Goal: Transaction & Acquisition: Purchase product/service

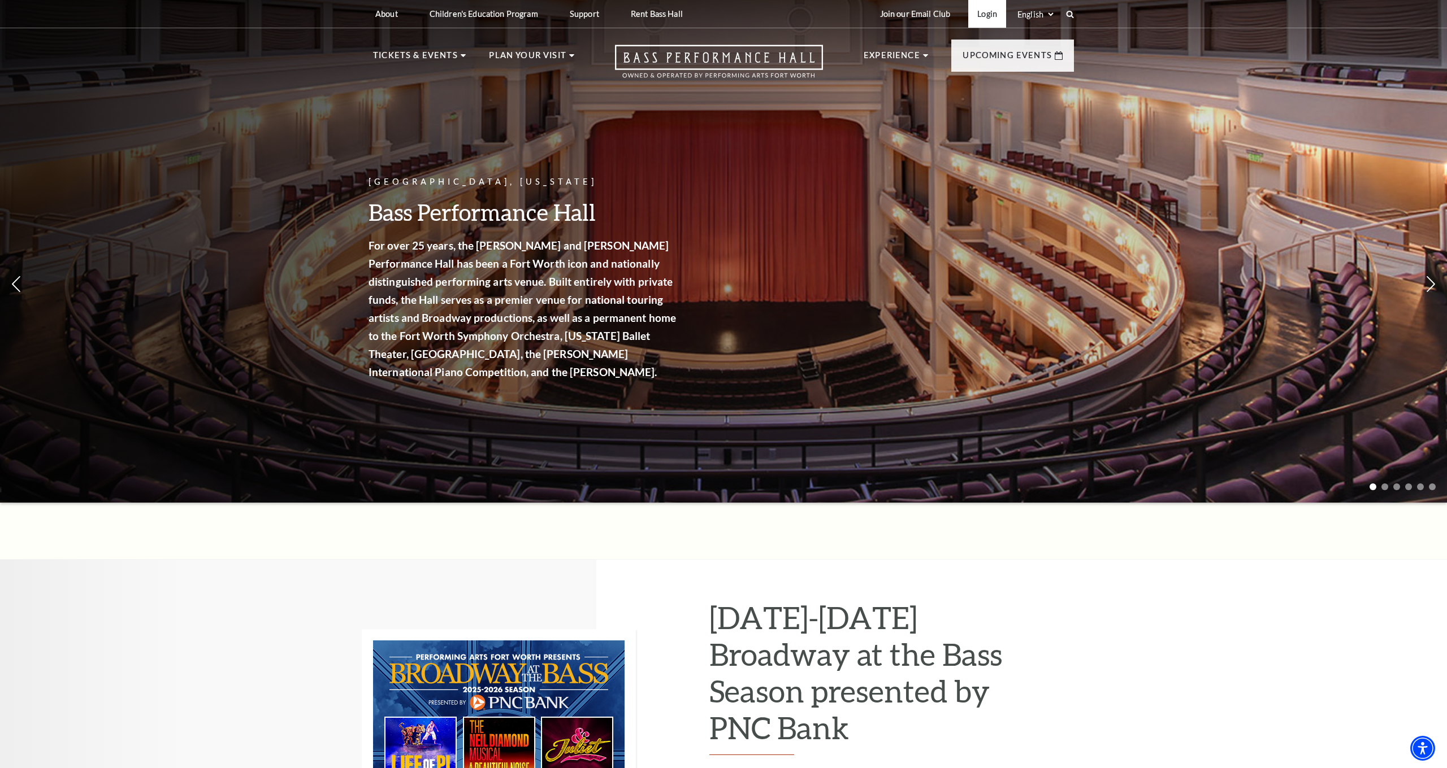
click at [974, 16] on link "Login" at bounding box center [987, 14] width 38 height 28
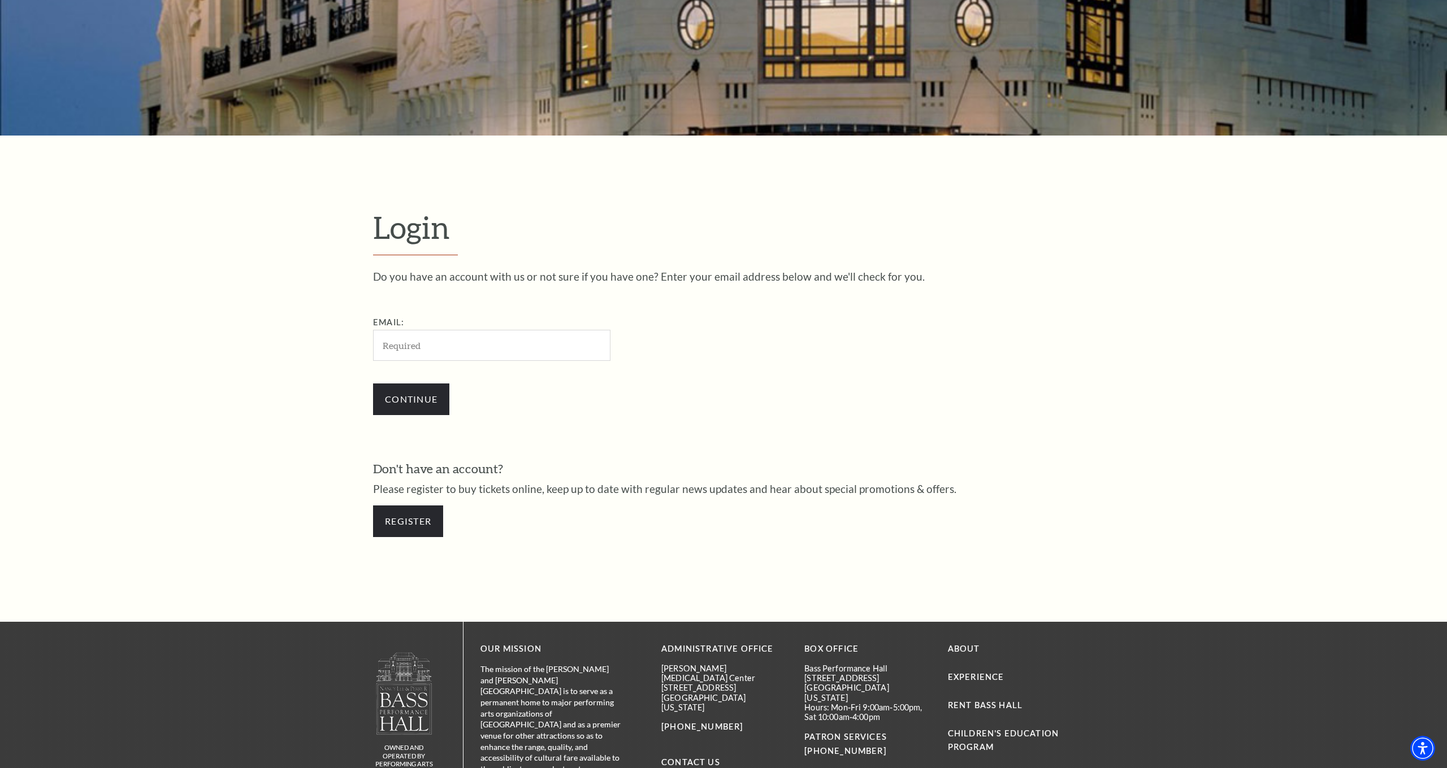
scroll to position [380, 0]
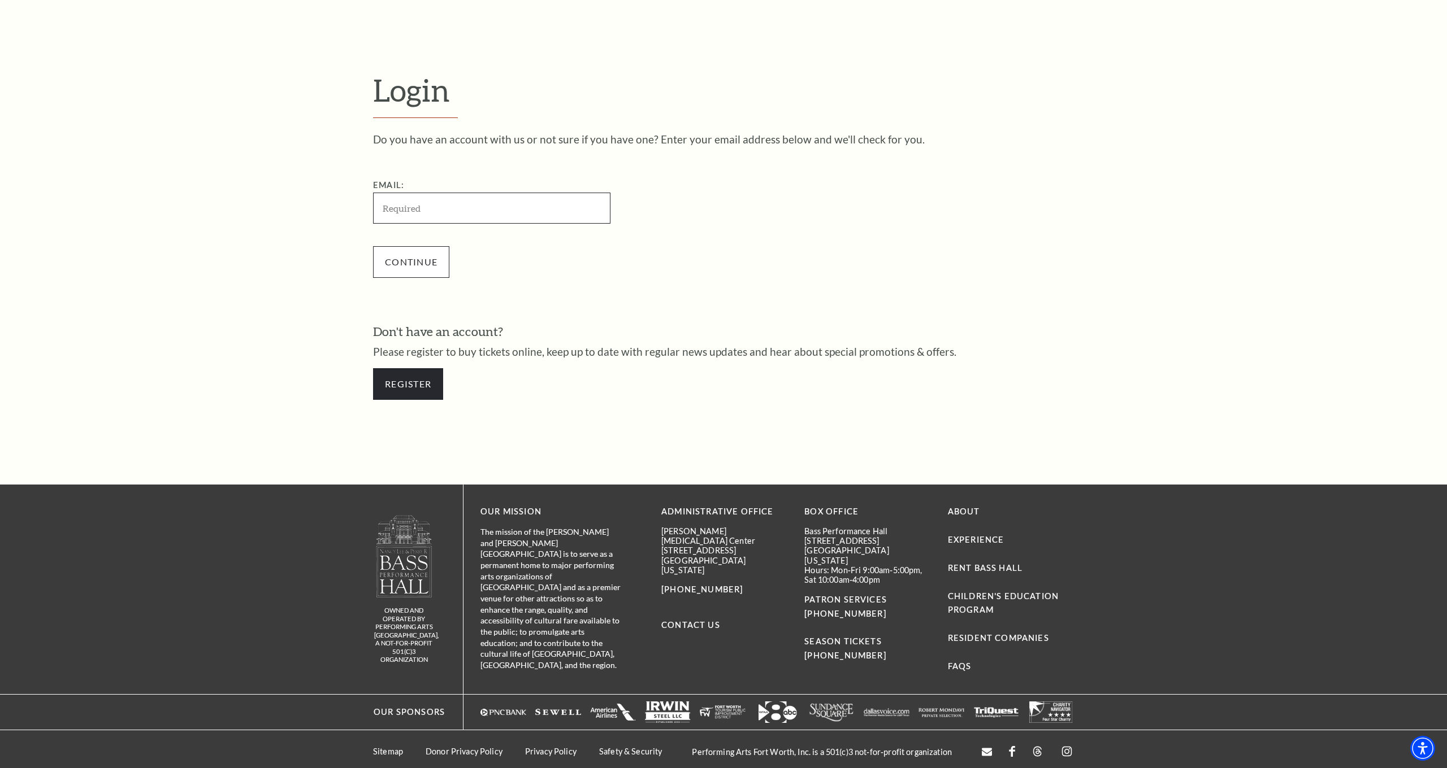
type input "paigekillian@hotmail.com"
click at [415, 258] on input "Continue" at bounding box center [411, 262] width 76 height 32
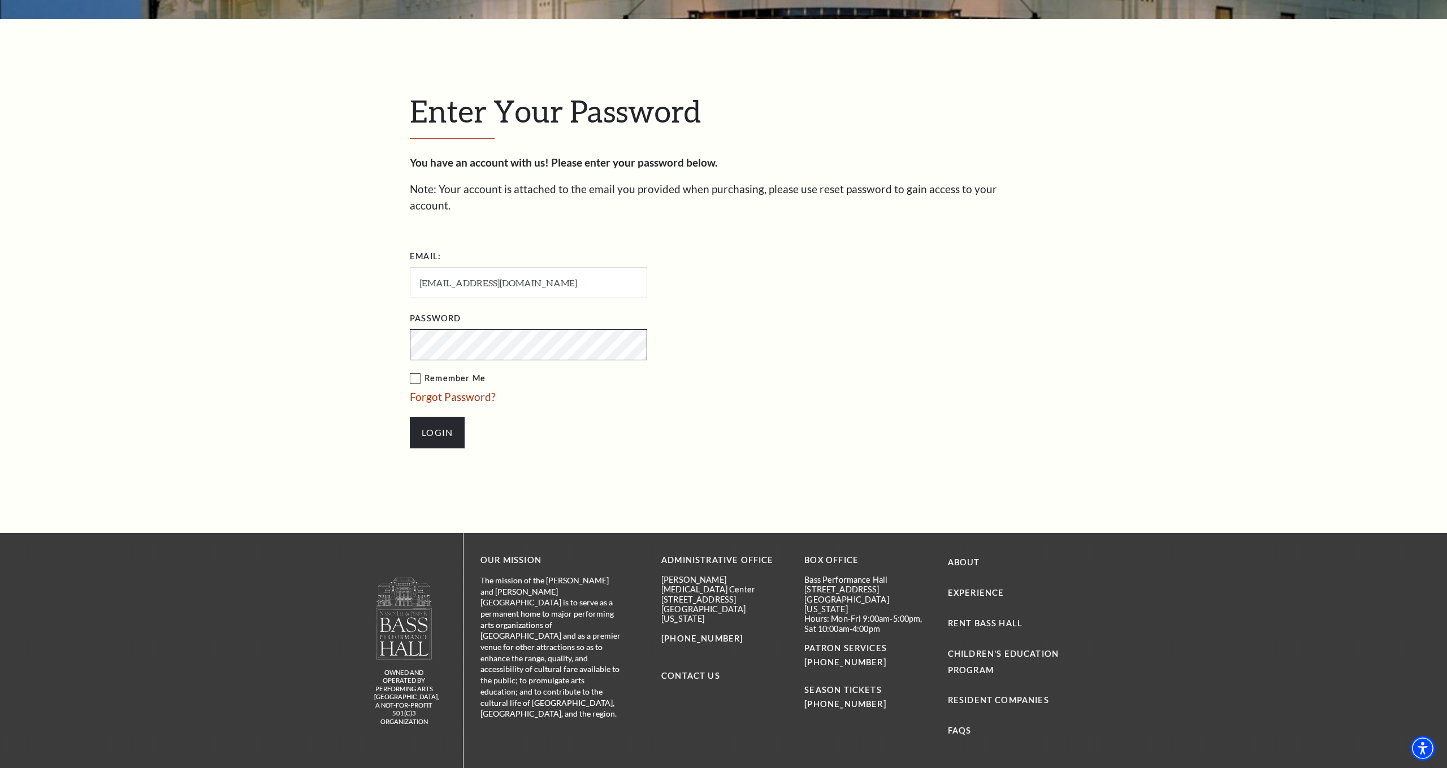
scroll to position [440, 0]
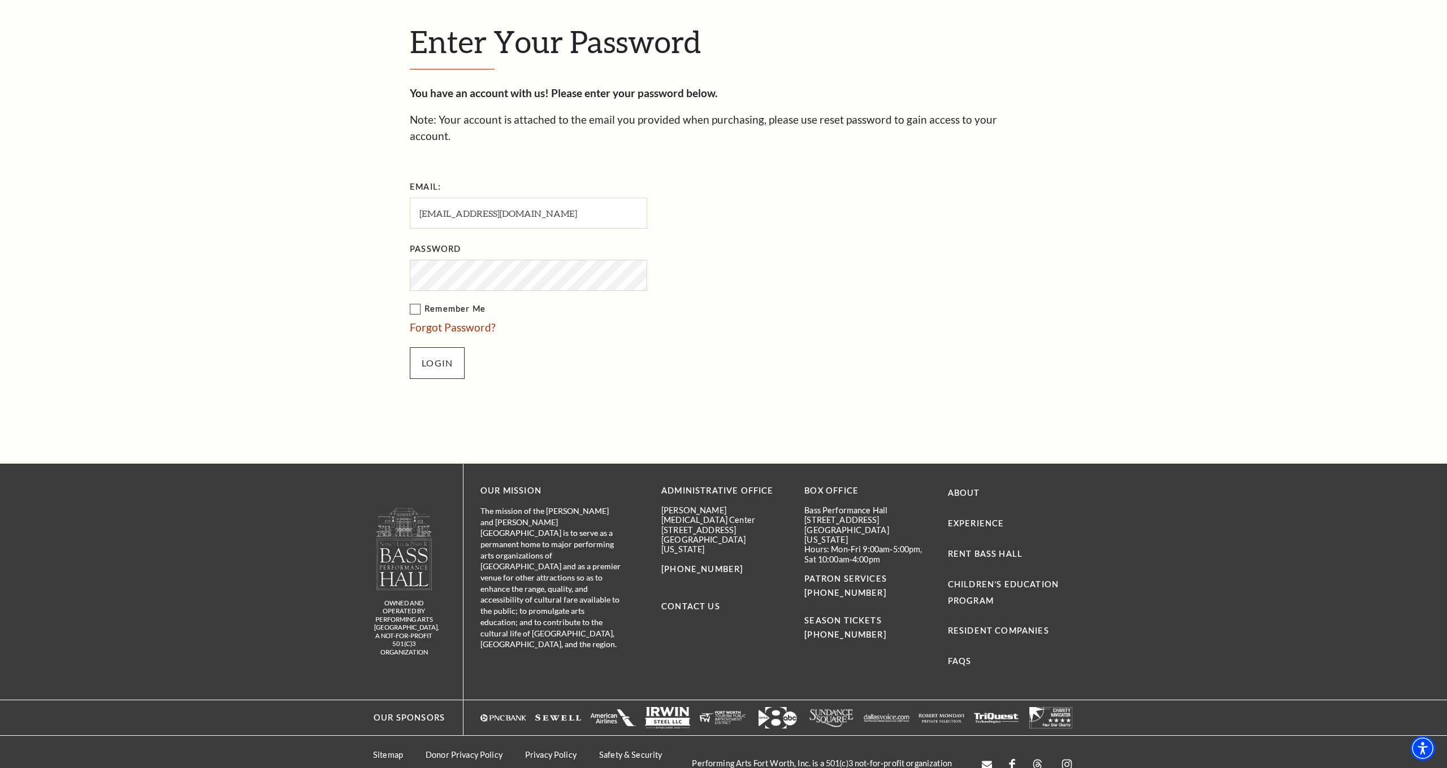
click at [430, 348] on input "Login" at bounding box center [437, 364] width 55 height 32
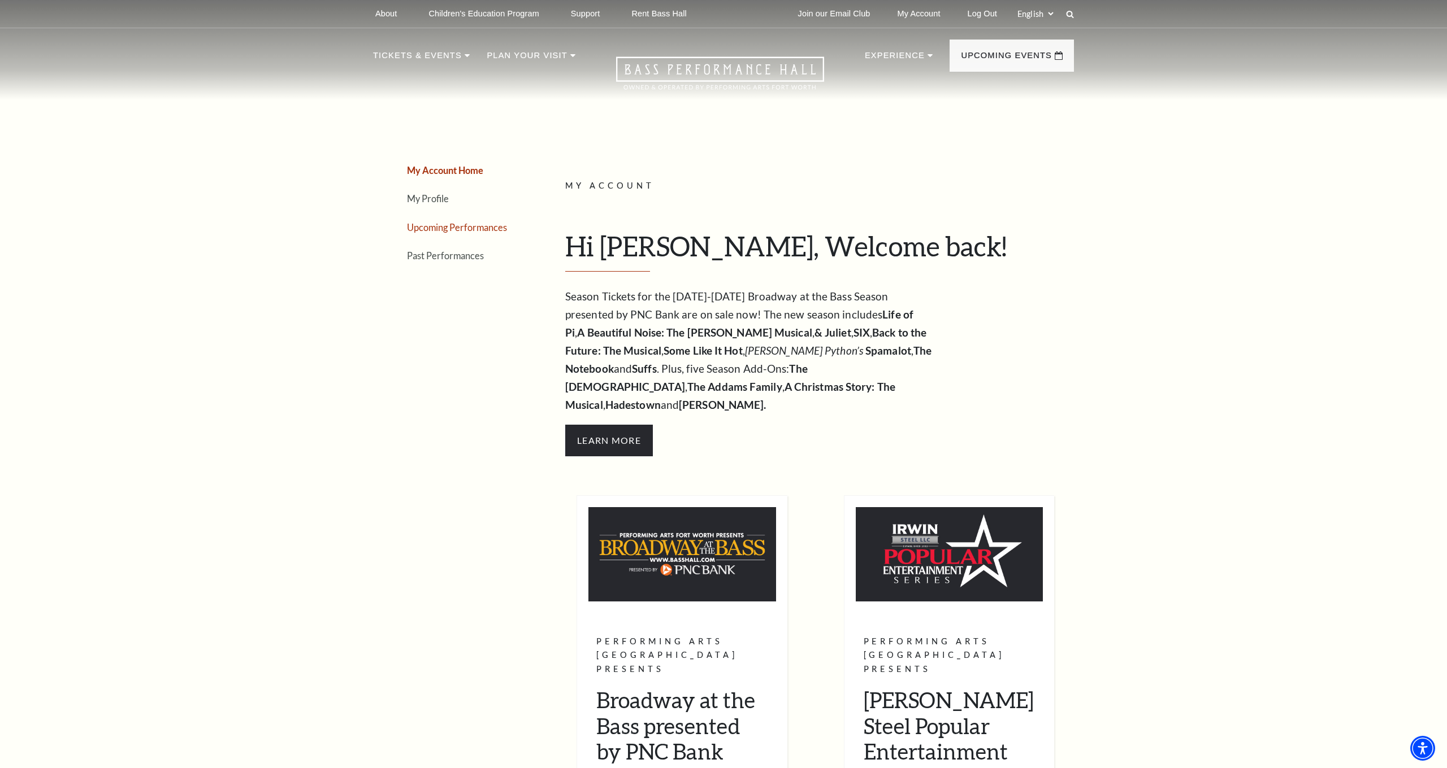
click at [440, 225] on link "Upcoming Performances" at bounding box center [457, 227] width 100 height 11
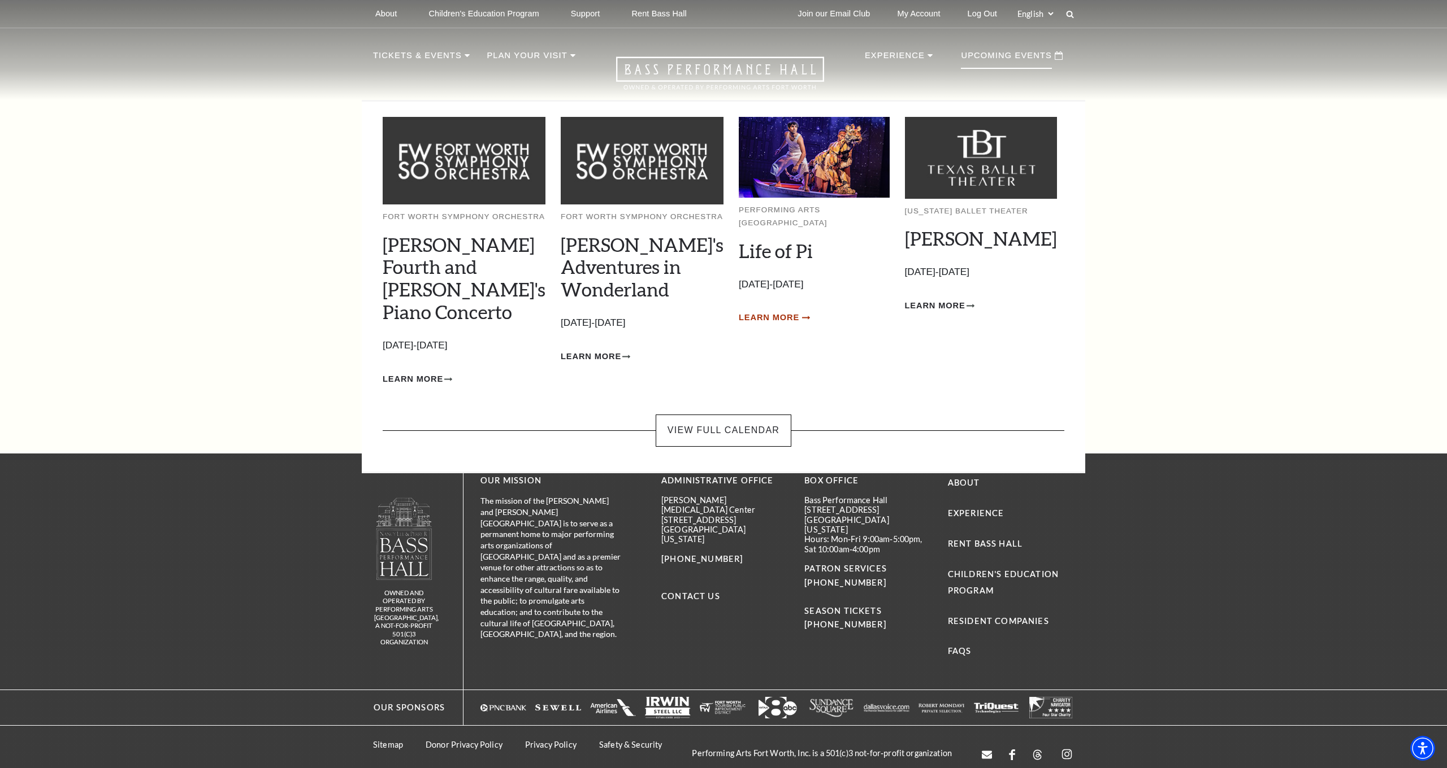
click at [757, 311] on span "Learn More" at bounding box center [769, 318] width 60 height 14
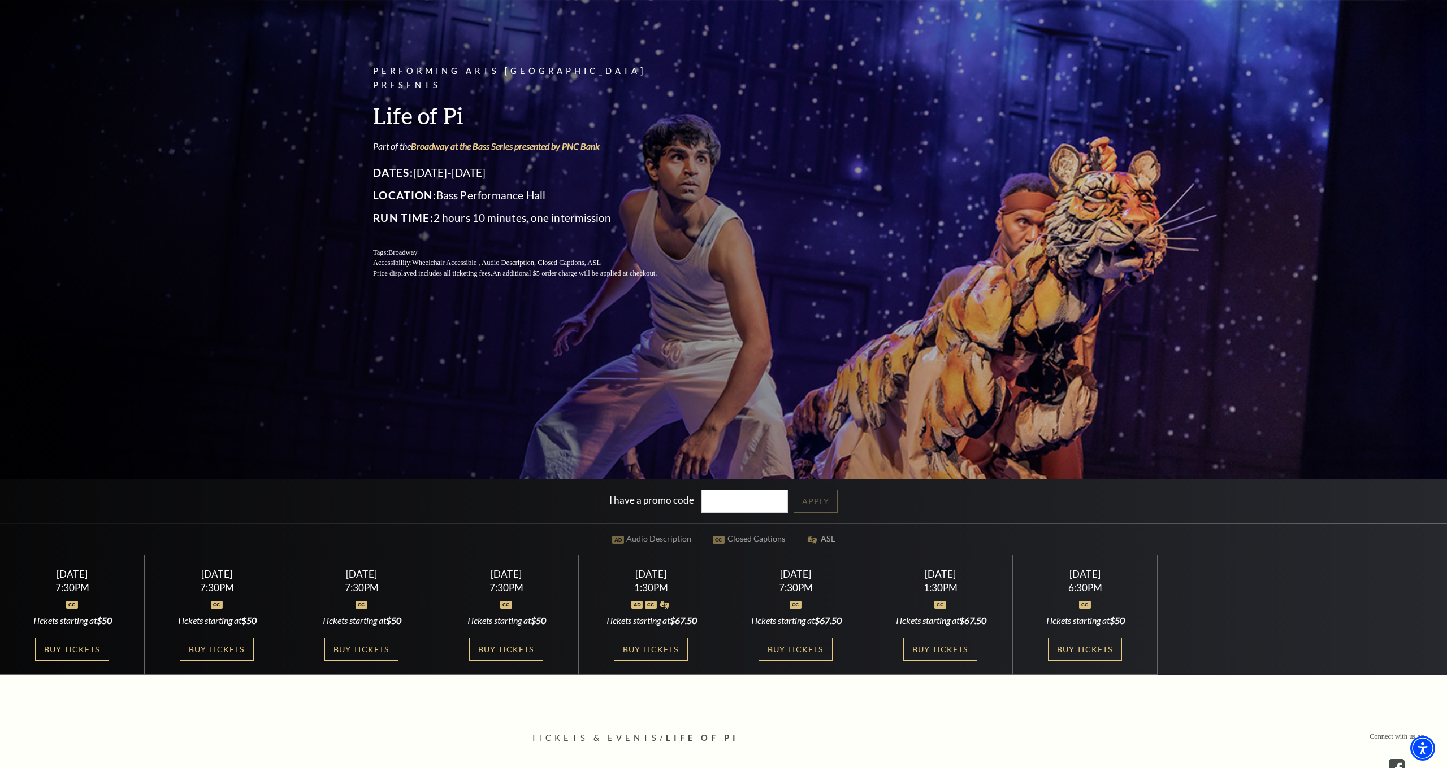
scroll to position [129, 0]
click at [222, 647] on link "Buy Tickets" at bounding box center [216, 649] width 73 height 23
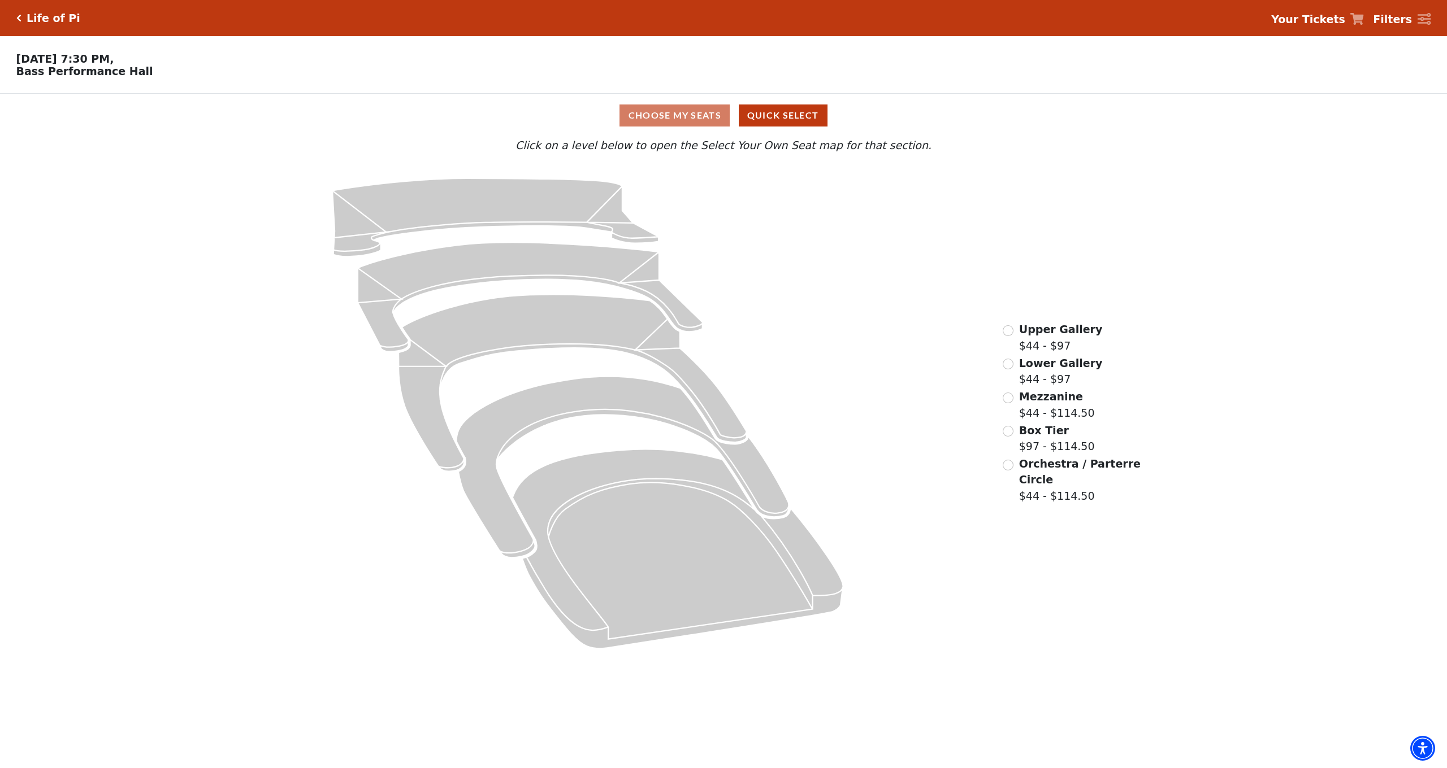
click at [1009, 462] on input "Orchestra / Parterre Circle$44 - $114.50\a" at bounding box center [1007, 465] width 11 height 11
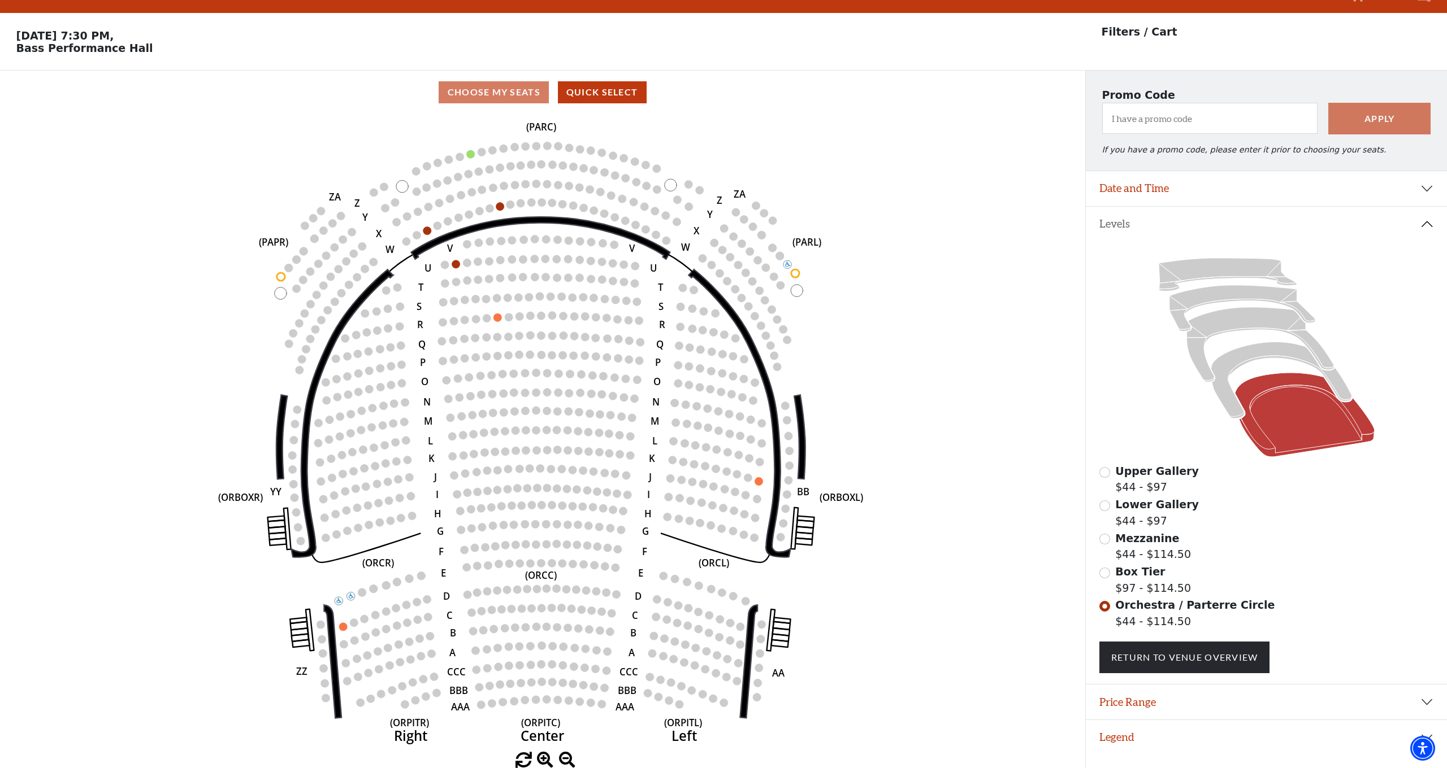
scroll to position [23, 0]
click at [1173, 655] on link "Return To Venue Overview" at bounding box center [1184, 658] width 171 height 32
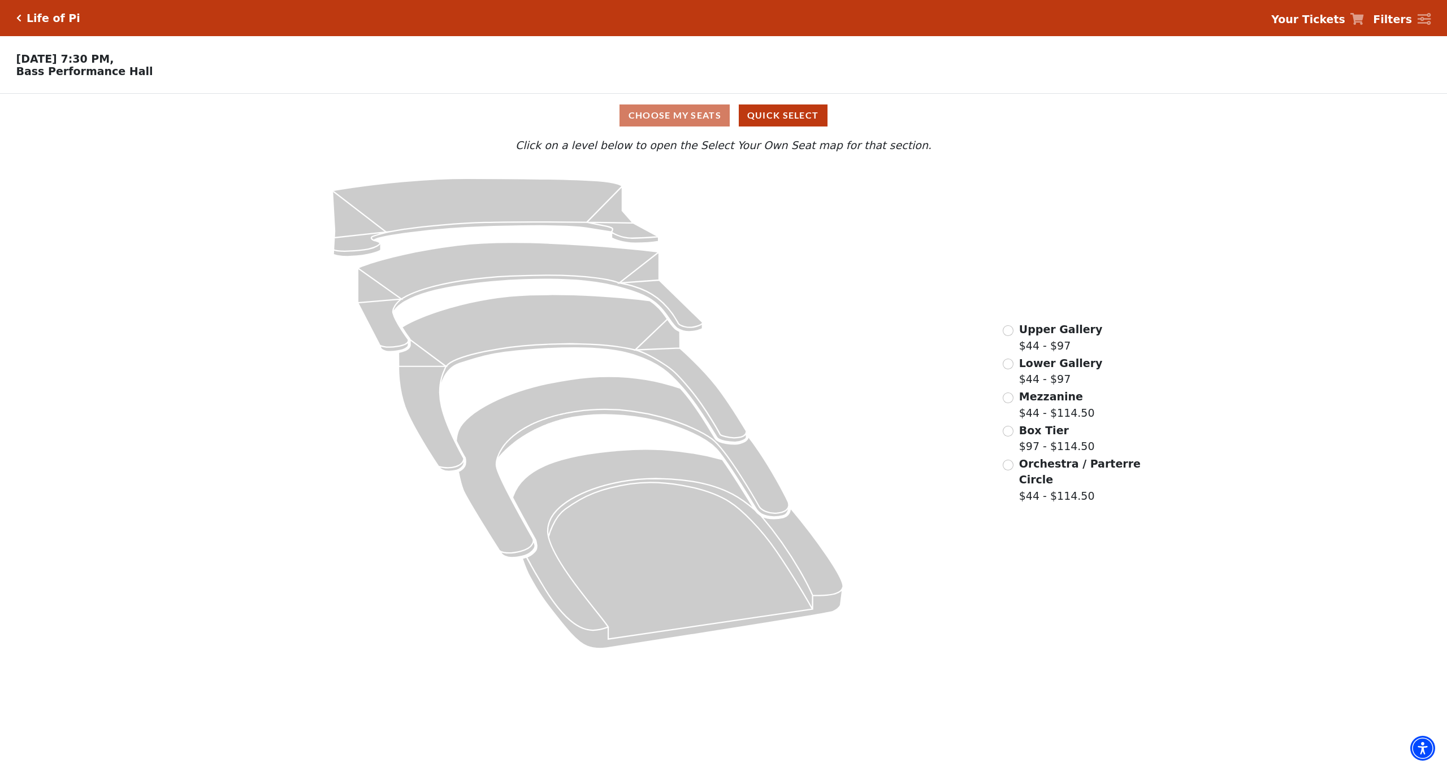
scroll to position [0, 0]
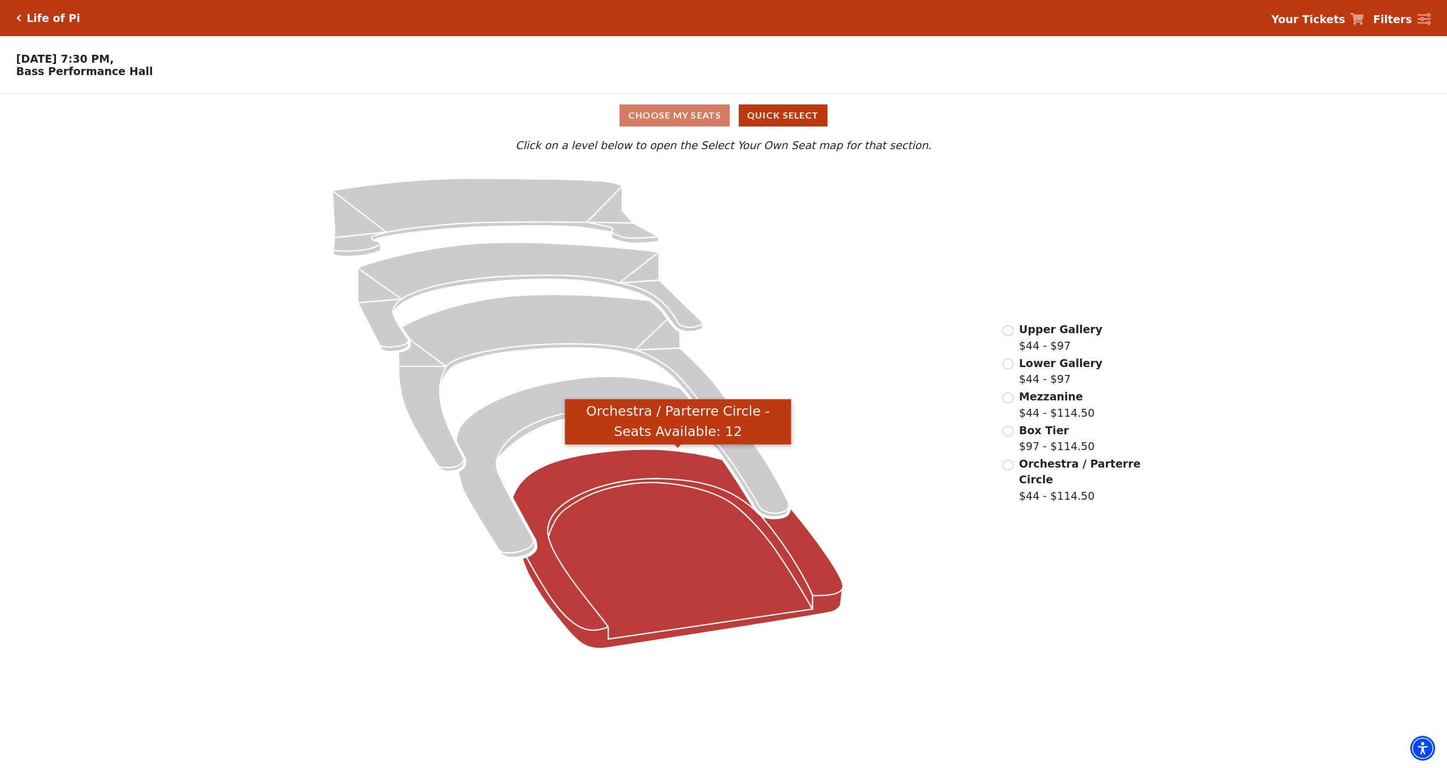
click at [601, 498] on icon "Orchestra / Parterre Circle - Seats Available: 12" at bounding box center [678, 549] width 331 height 199
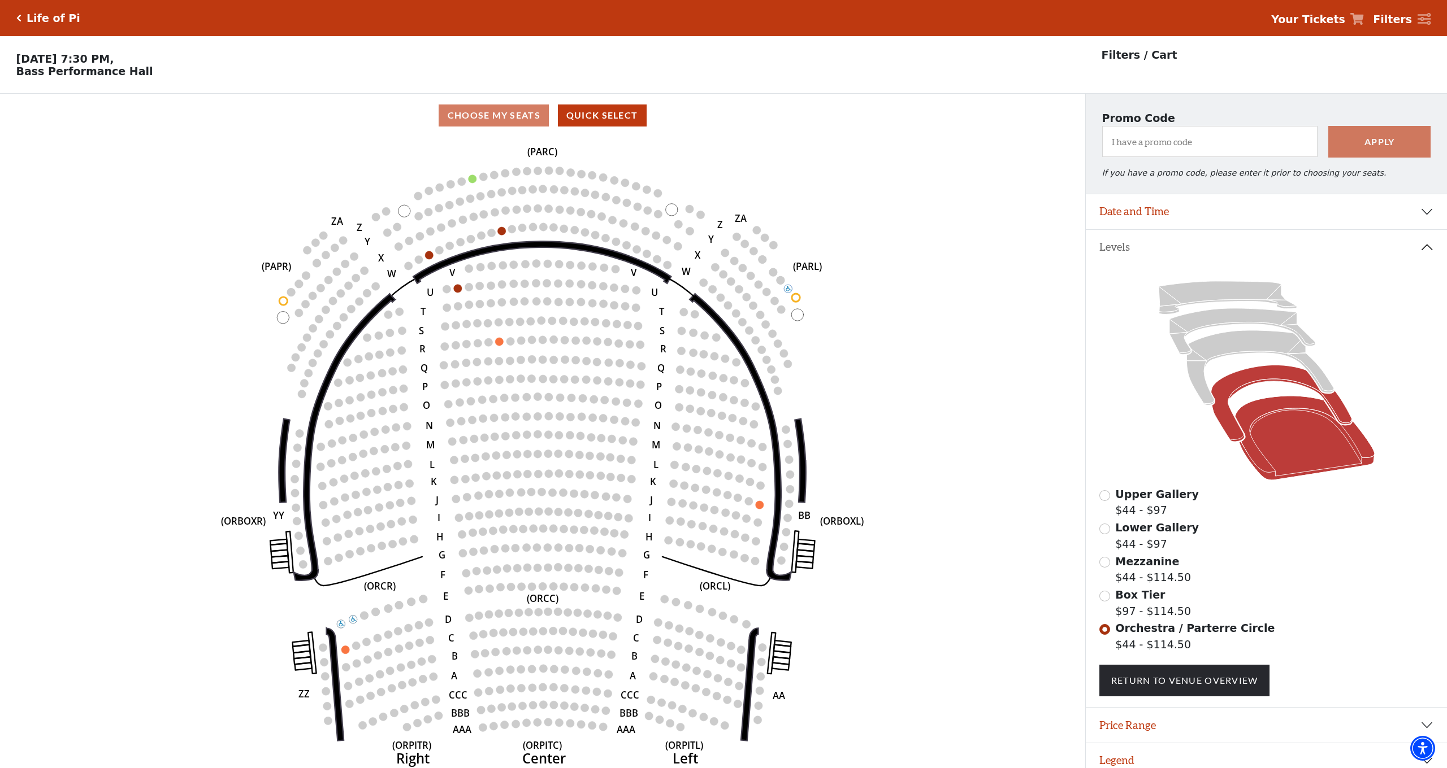
click at [1222, 414] on icon at bounding box center [1280, 404] width 141 height 76
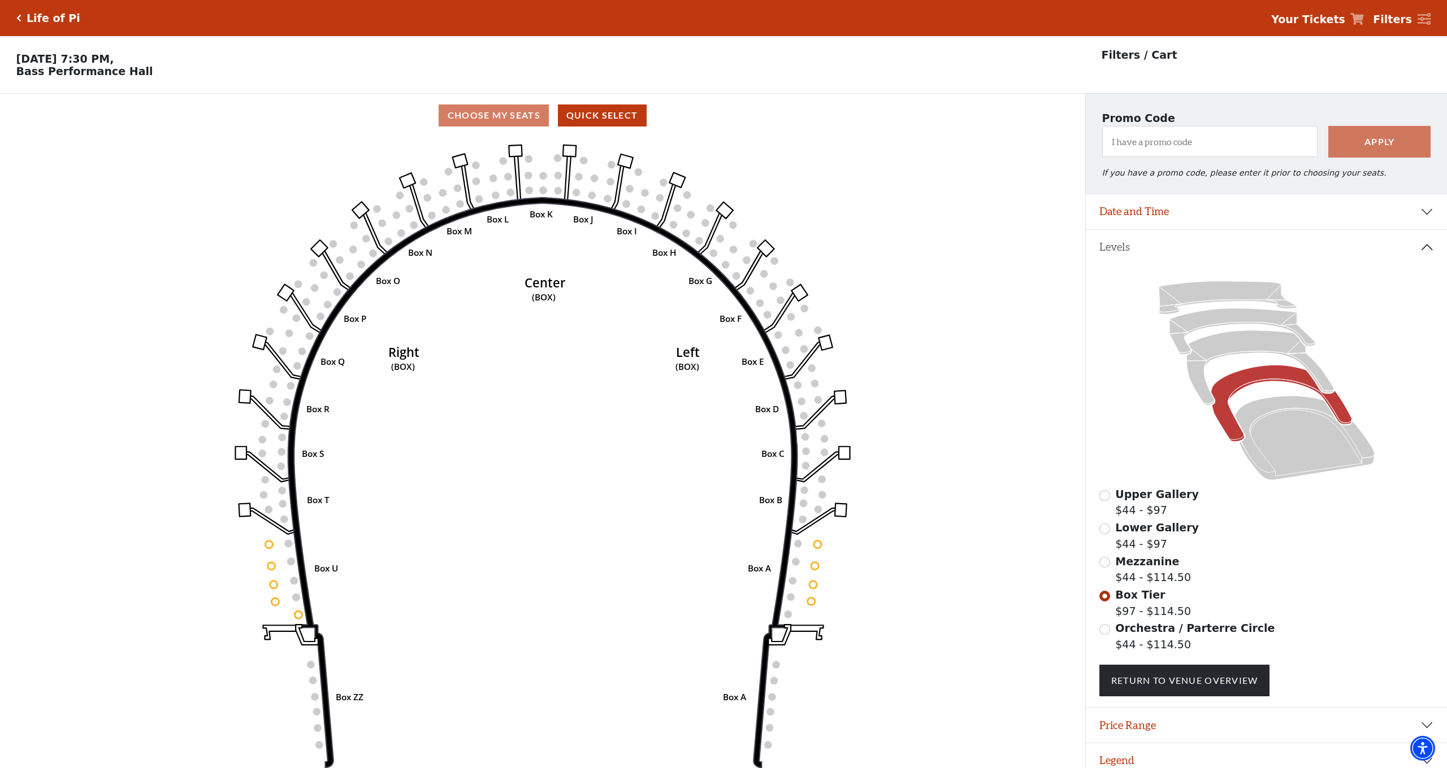
scroll to position [23, 0]
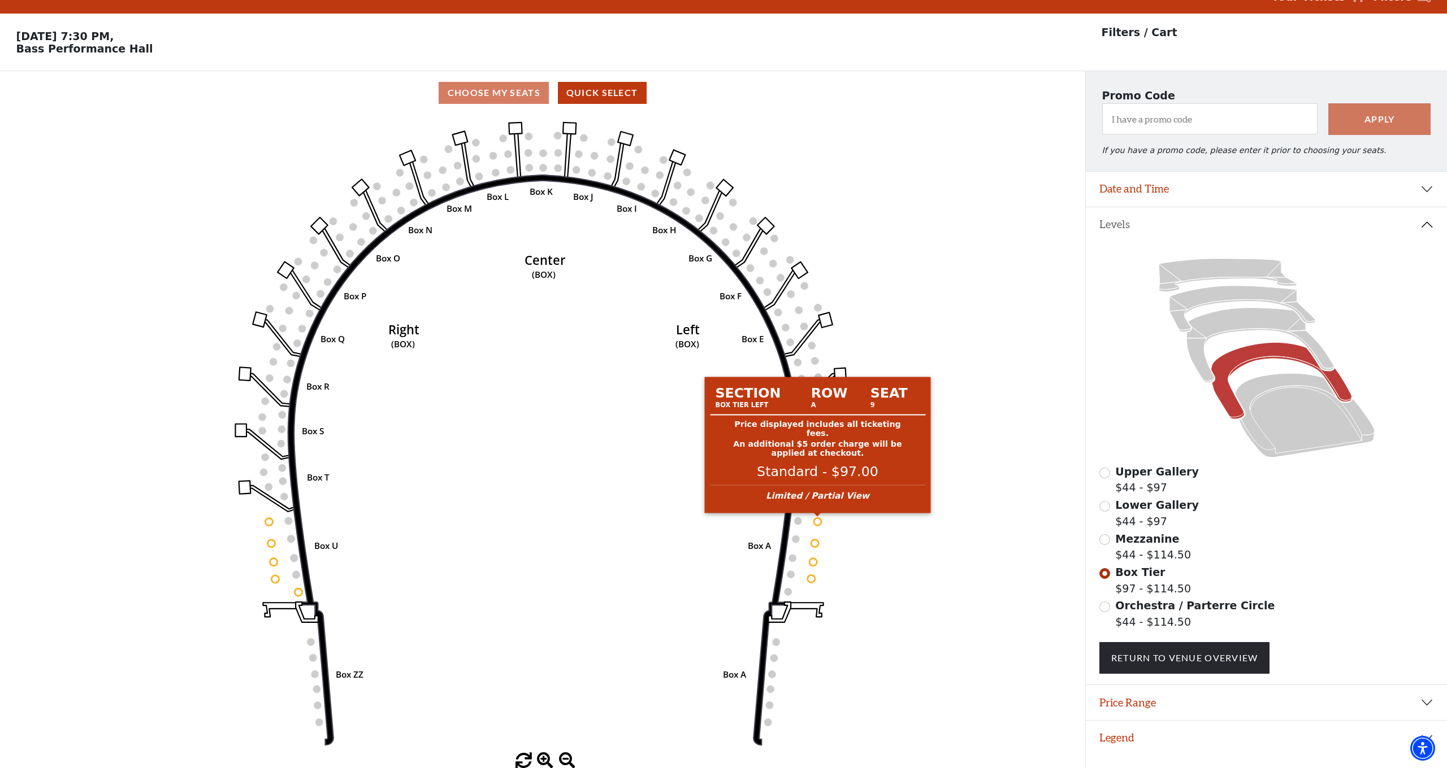
click at [816, 525] on circle at bounding box center [817, 521] width 7 height 7
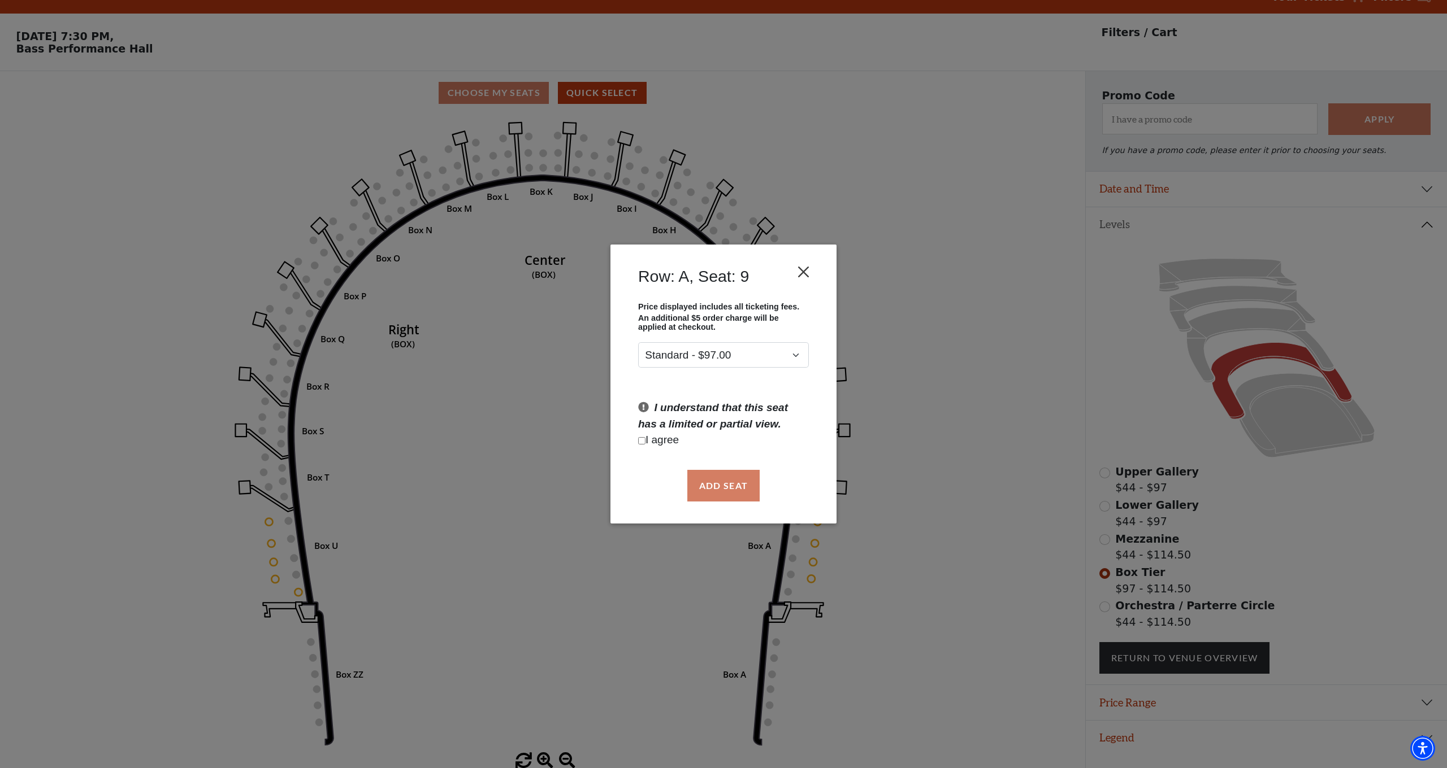
click at [803, 272] on button "Close" at bounding box center [803, 271] width 21 height 21
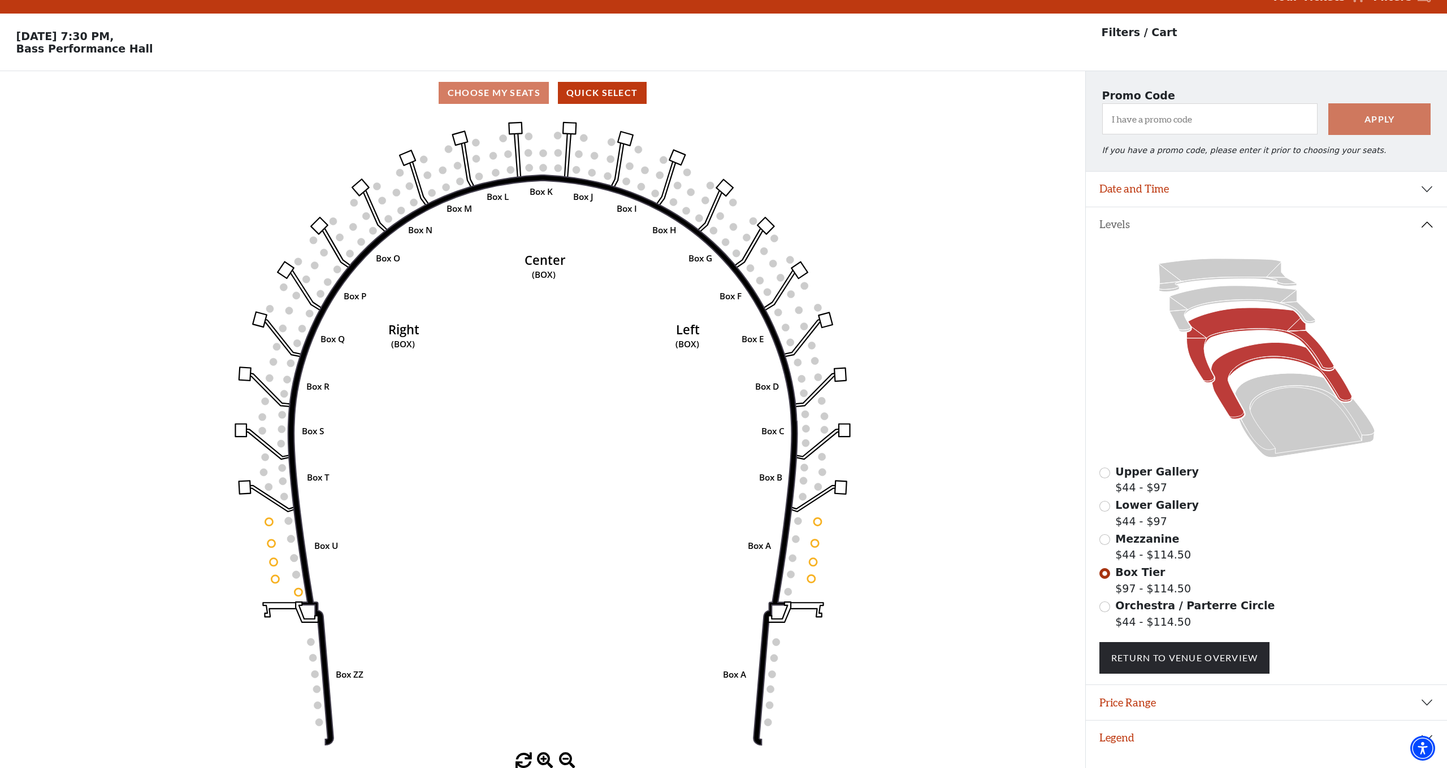
click at [1240, 320] on icon at bounding box center [1259, 345] width 147 height 75
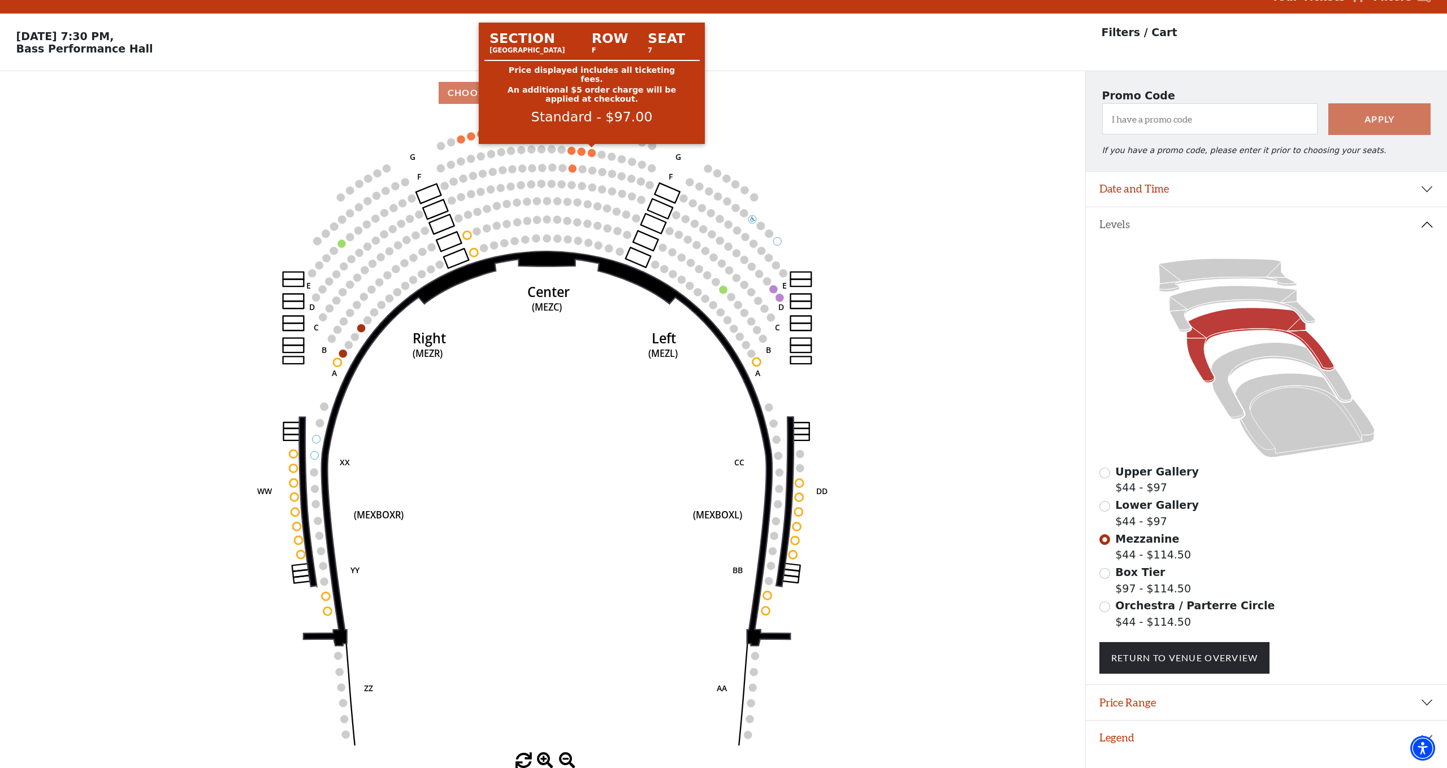
click at [590, 152] on circle at bounding box center [592, 153] width 8 height 8
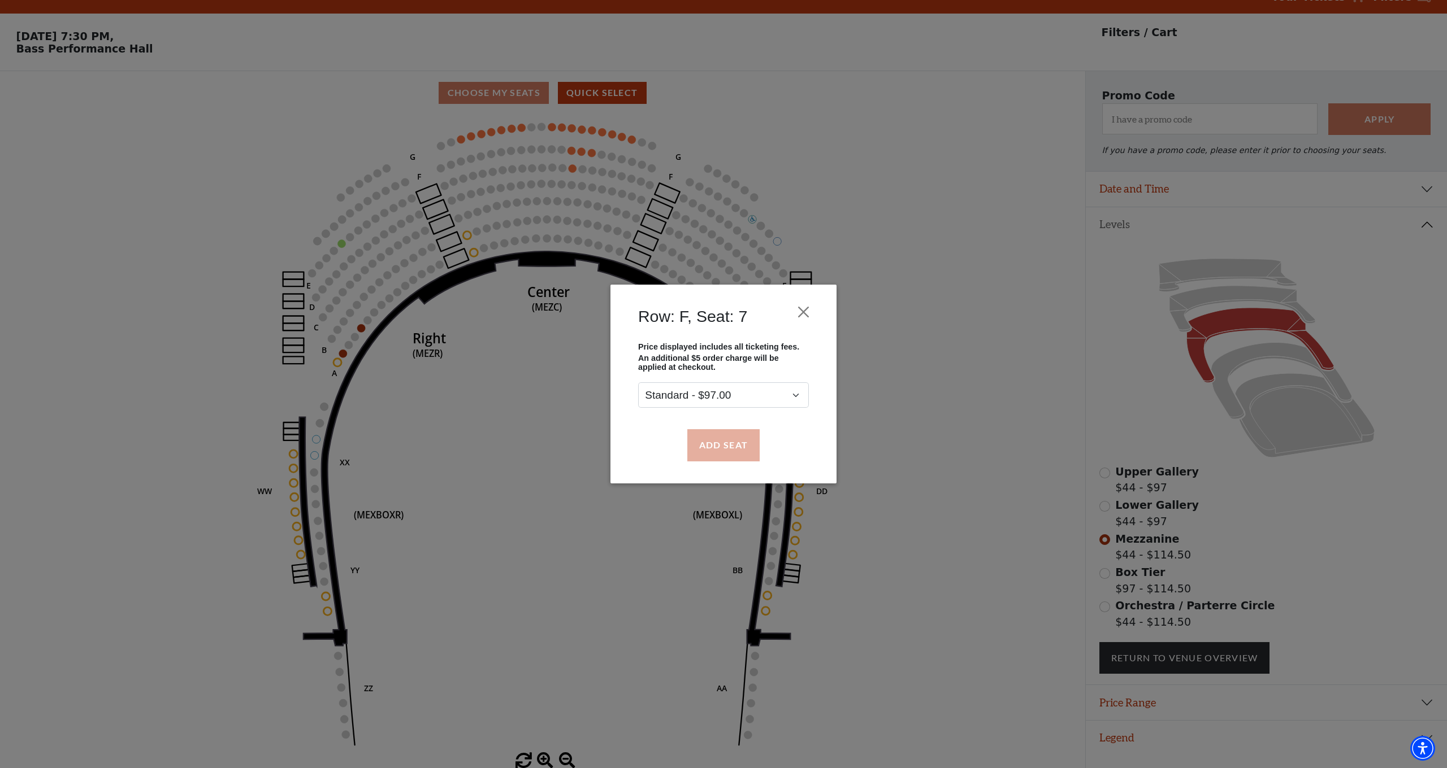
click at [729, 446] on button "Add Seat" at bounding box center [723, 445] width 72 height 32
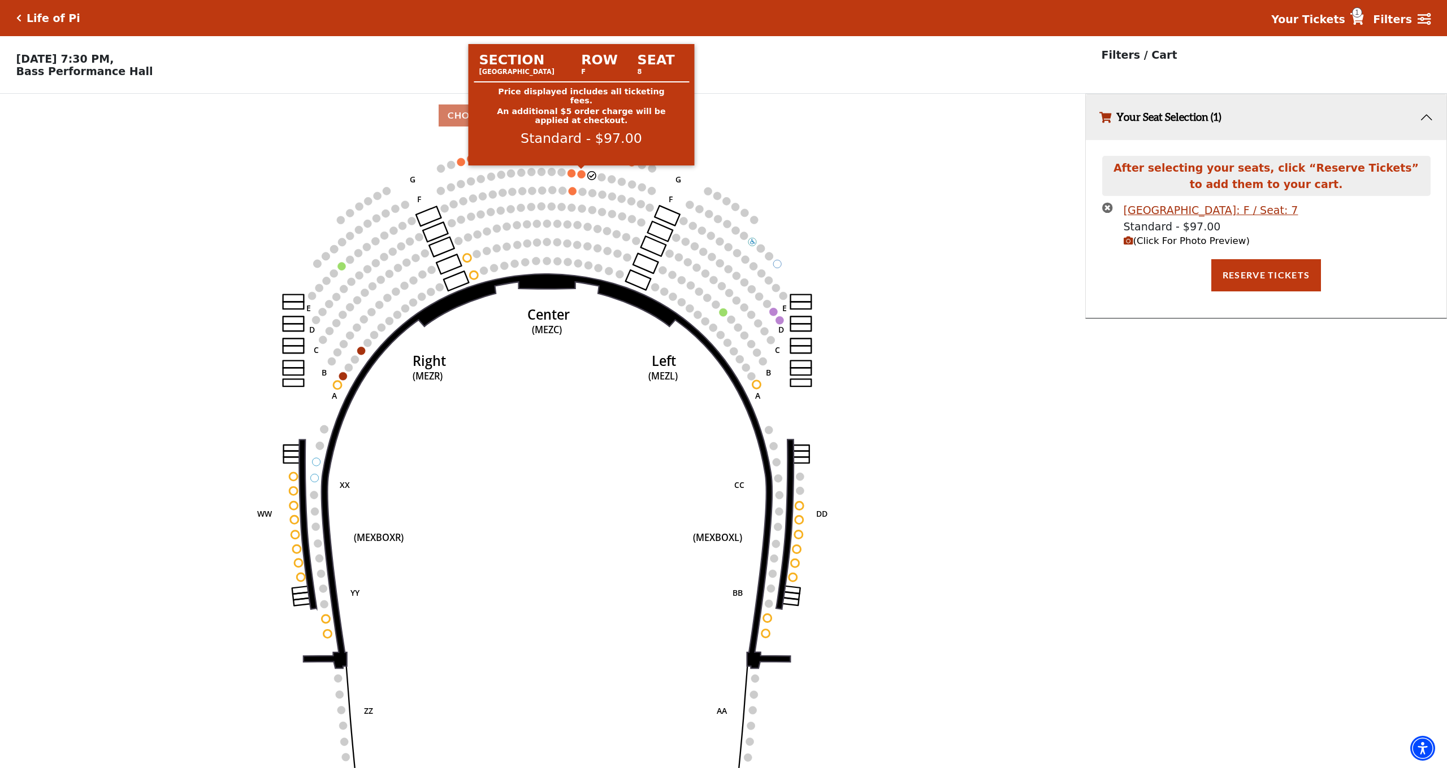
click at [582, 173] on circle at bounding box center [581, 174] width 8 height 8
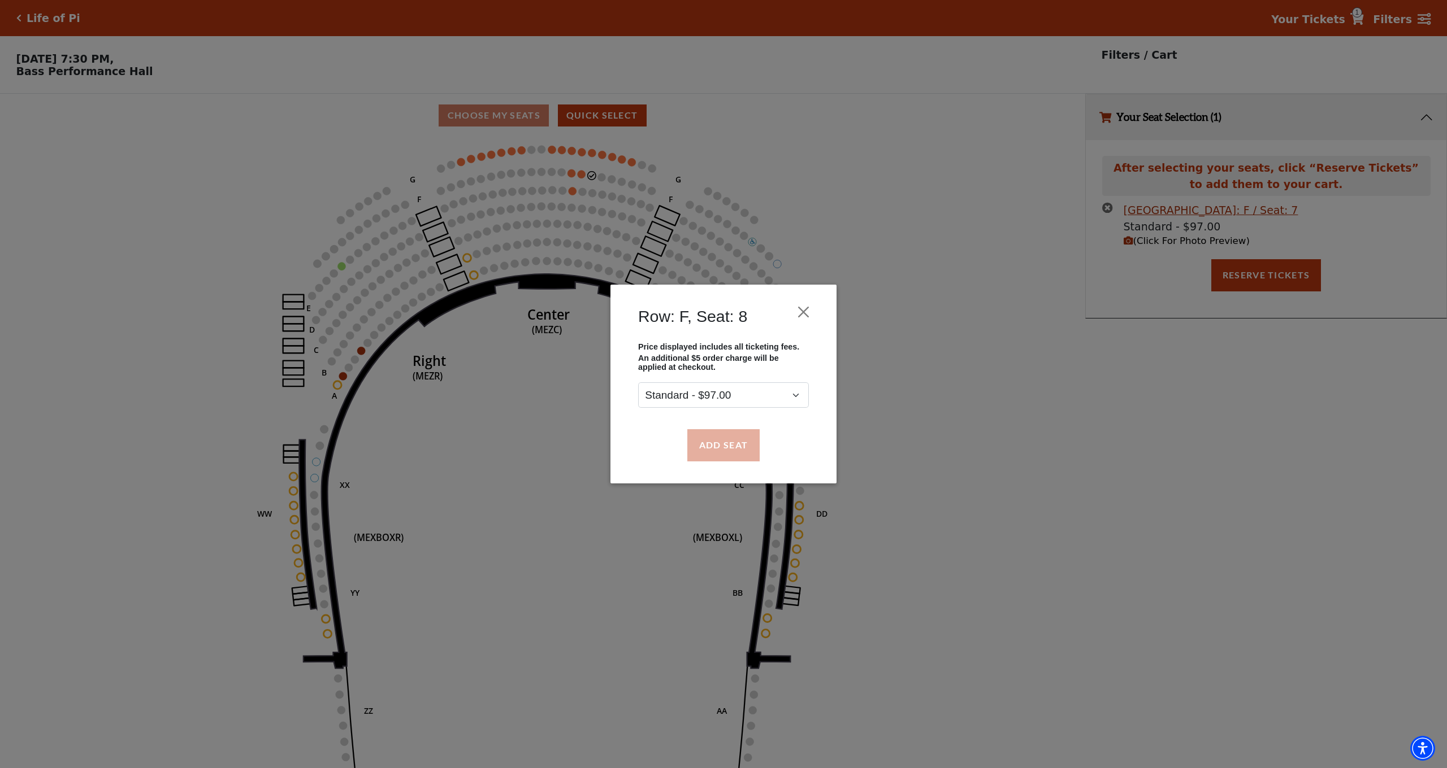
click at [729, 446] on button "Add Seat" at bounding box center [723, 445] width 72 height 32
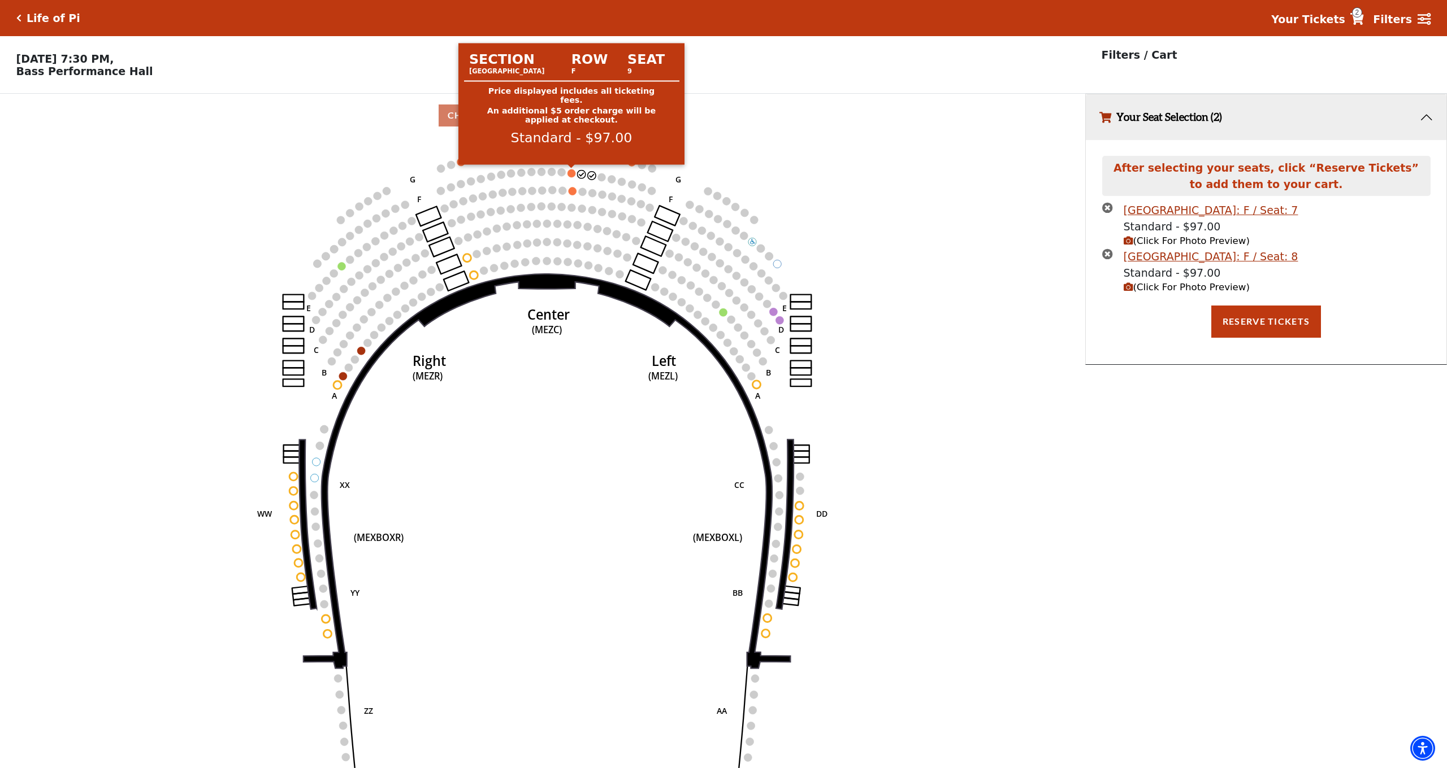
click at [571, 172] on circle at bounding box center [571, 174] width 8 height 8
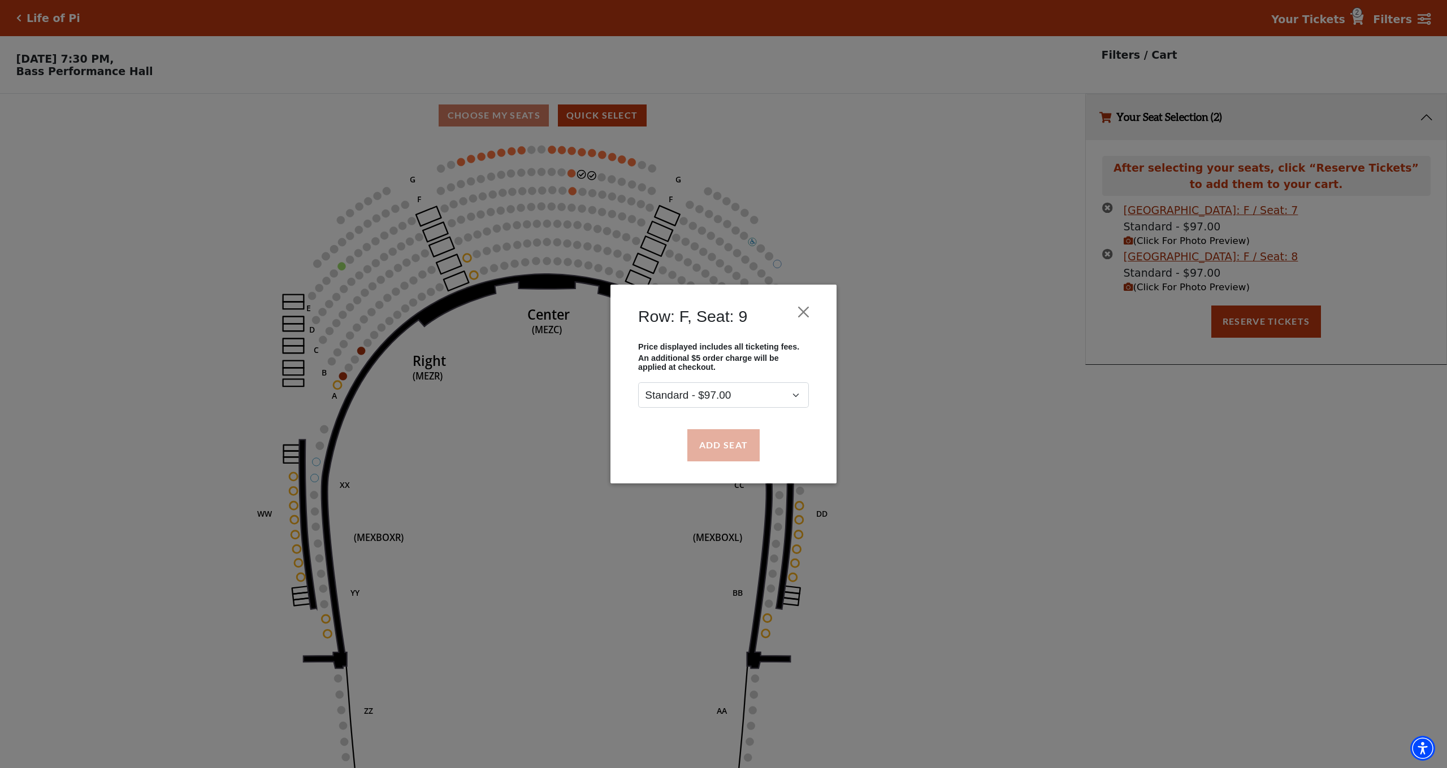
click at [722, 441] on button "Add Seat" at bounding box center [723, 445] width 72 height 32
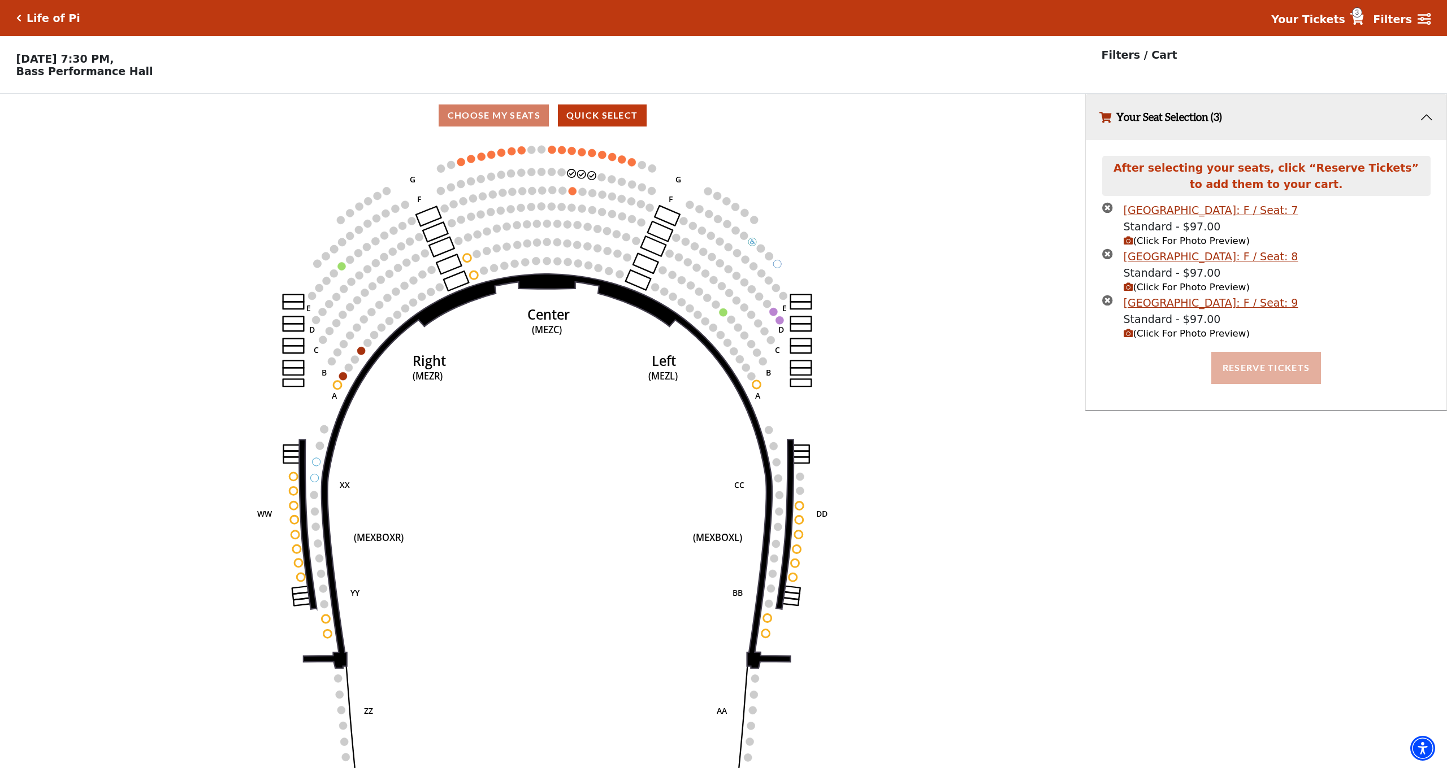
click at [1253, 362] on button "Reserve Tickets" at bounding box center [1266, 368] width 110 height 32
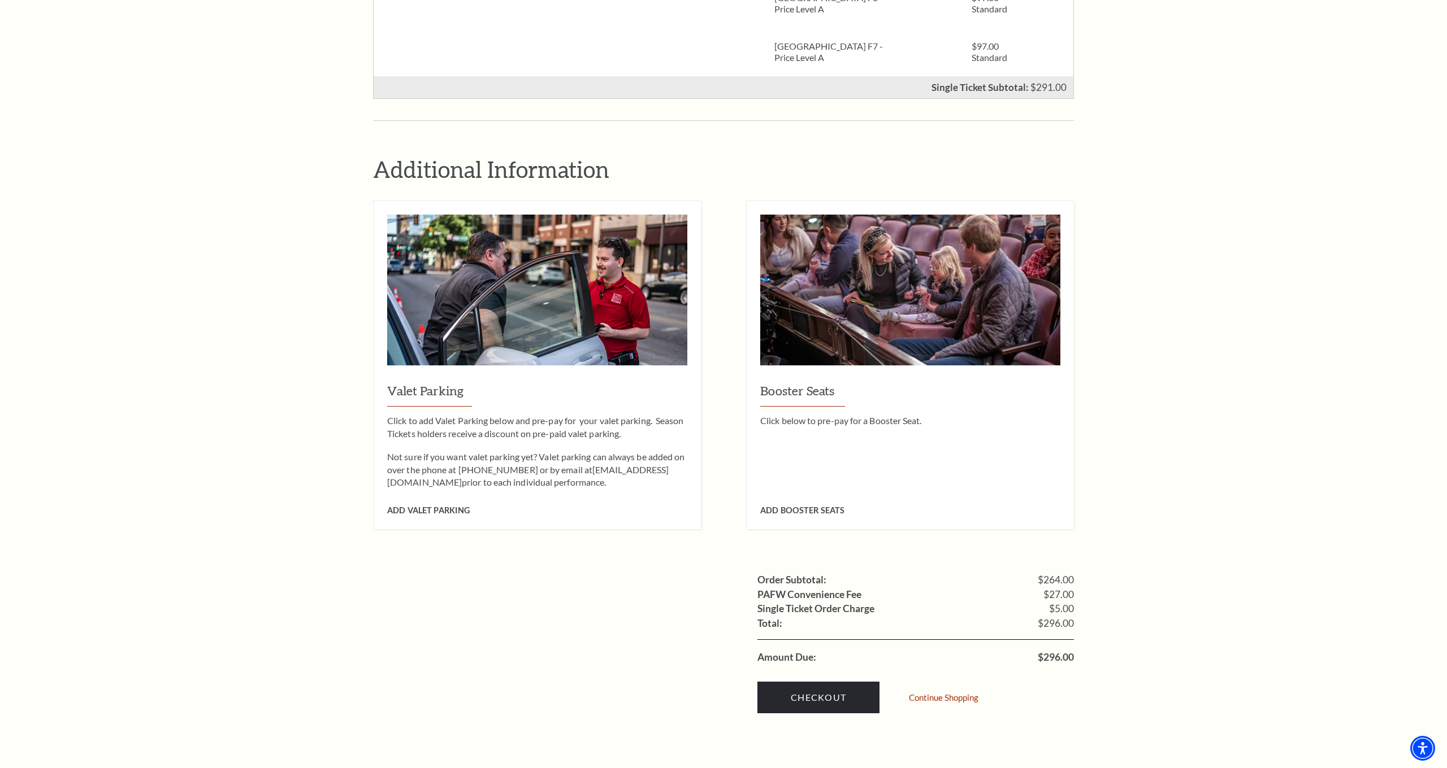
scroll to position [671, 0]
